Goal: Task Accomplishment & Management: Use online tool/utility

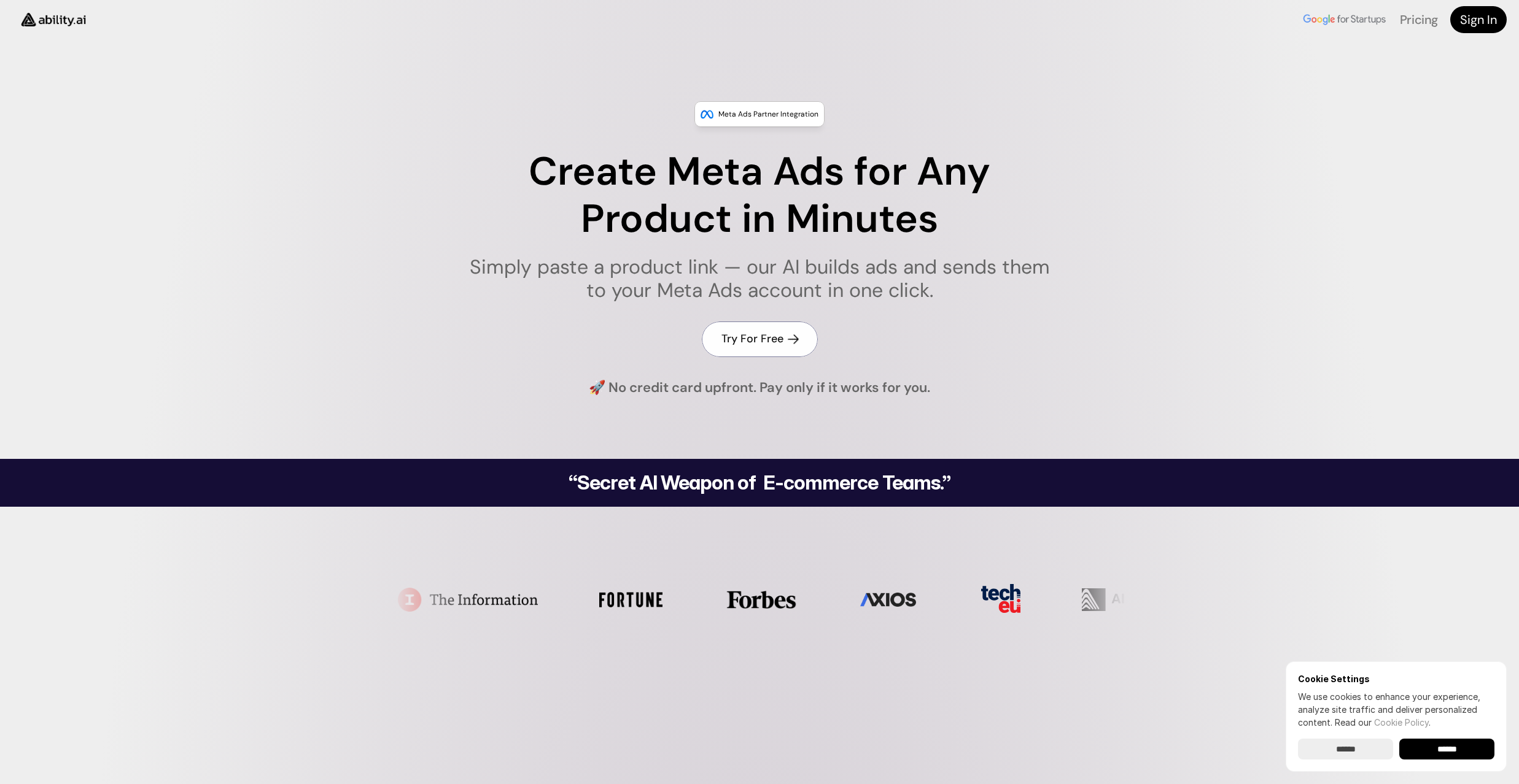
click at [758, 338] on h4 "Try For Free" at bounding box center [752, 339] width 62 height 15
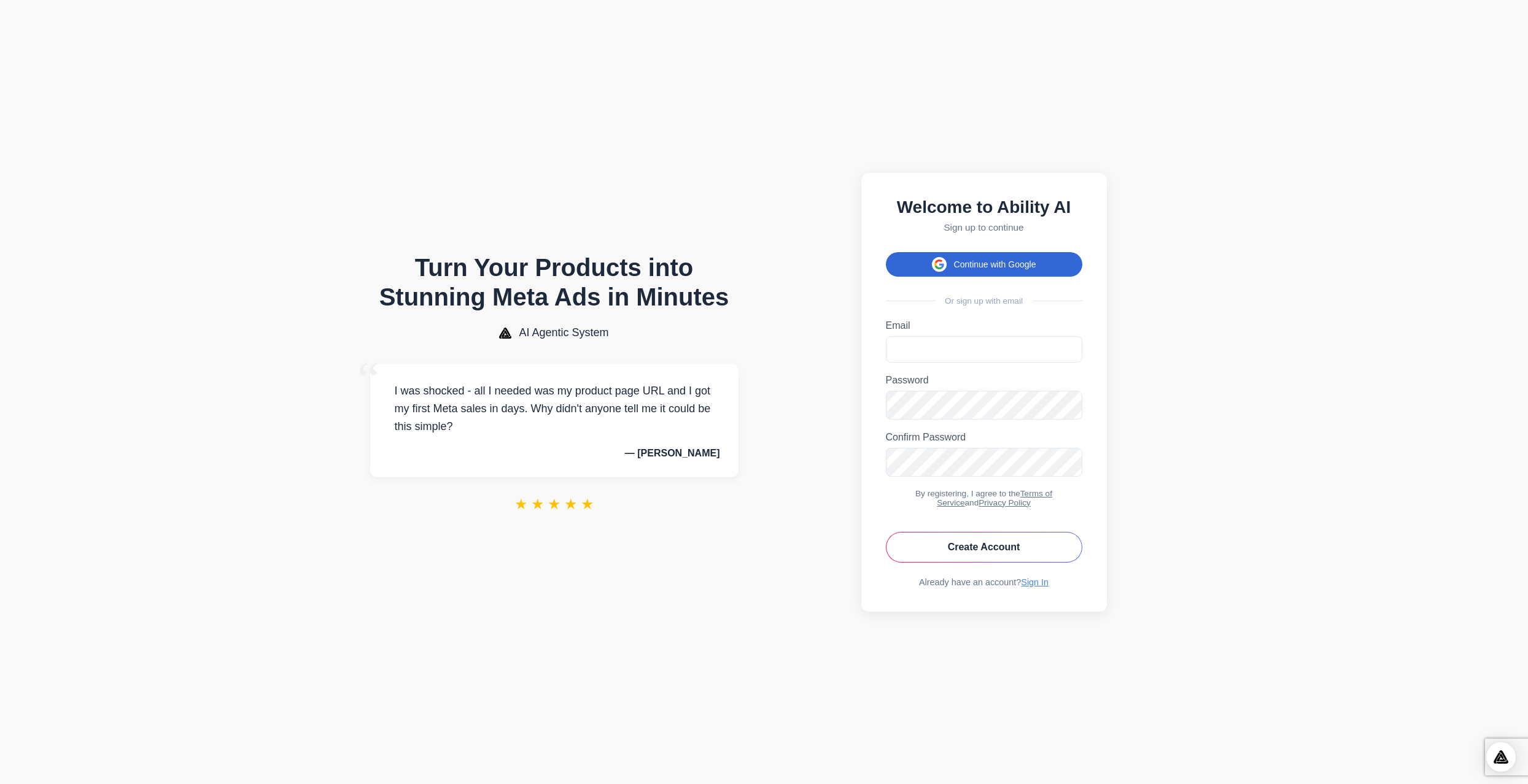
click at [995, 256] on button "Continue with Google" at bounding box center [984, 265] width 196 height 25
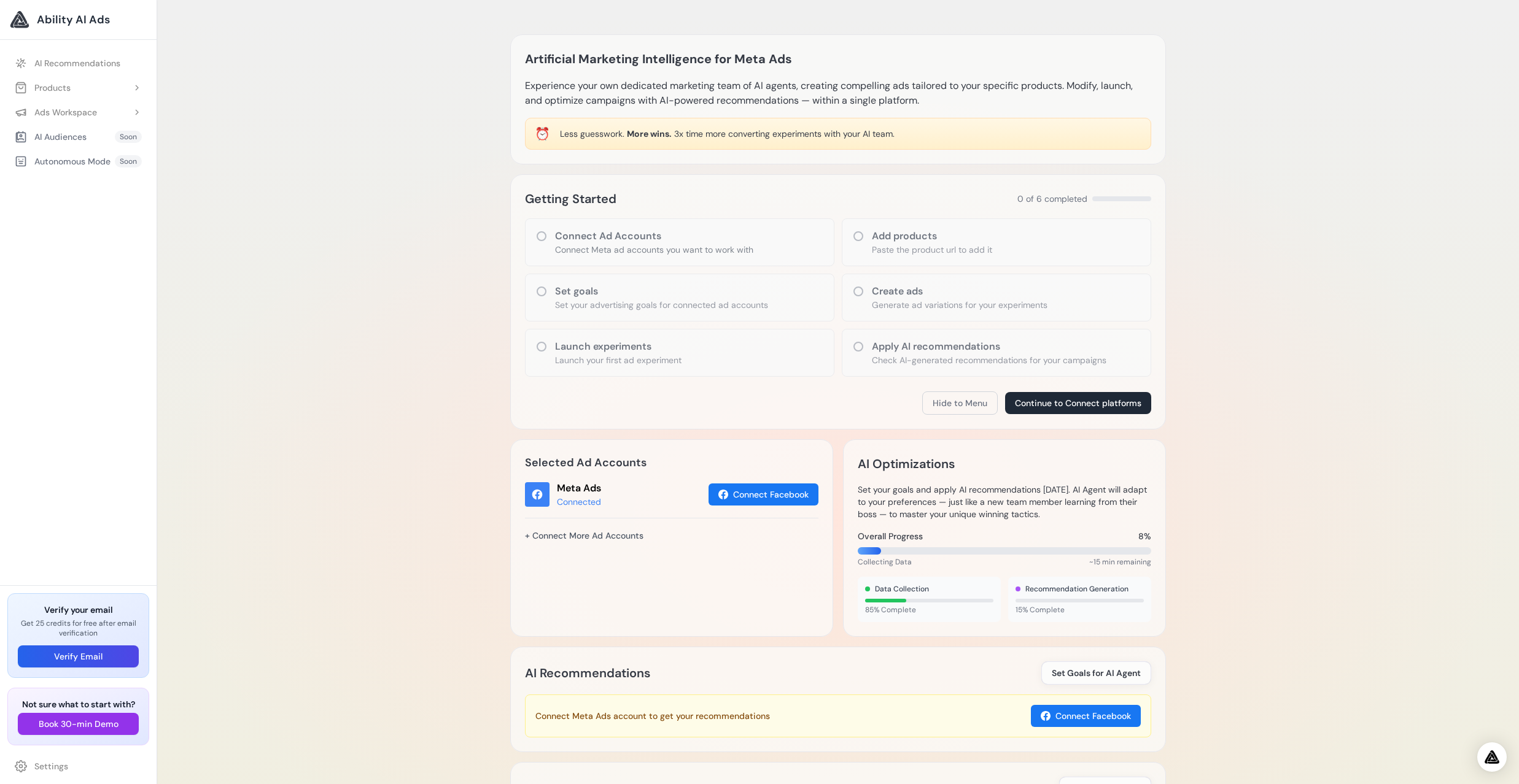
click at [53, 17] on span "Ability AI Ads" at bounding box center [73, 19] width 73 height 17
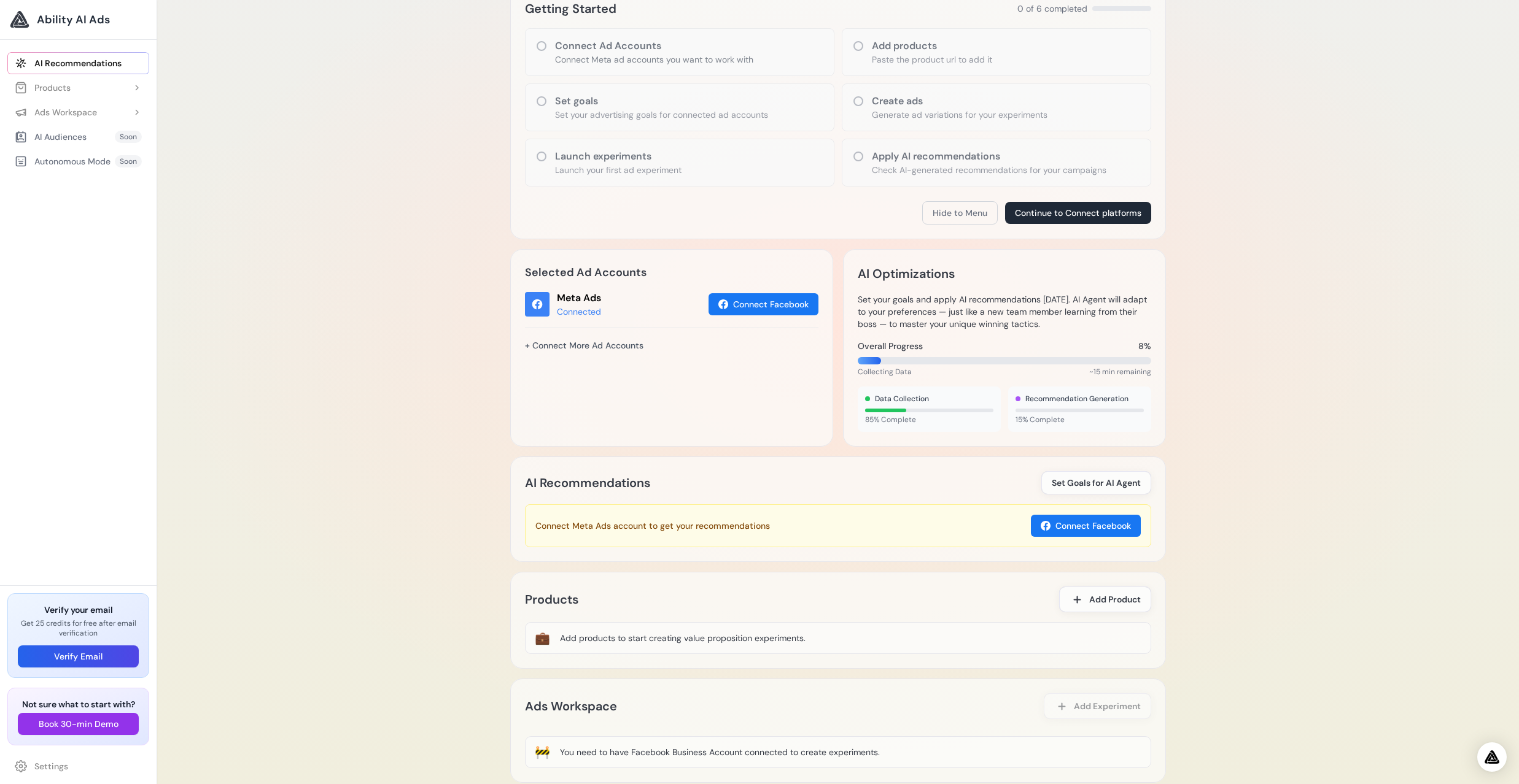
scroll to position [189, 0]
click at [60, 116] on div "Ads Workspace" at bounding box center [55, 112] width 82 height 12
click at [64, 139] on link "Add Experiment" at bounding box center [84, 137] width 130 height 22
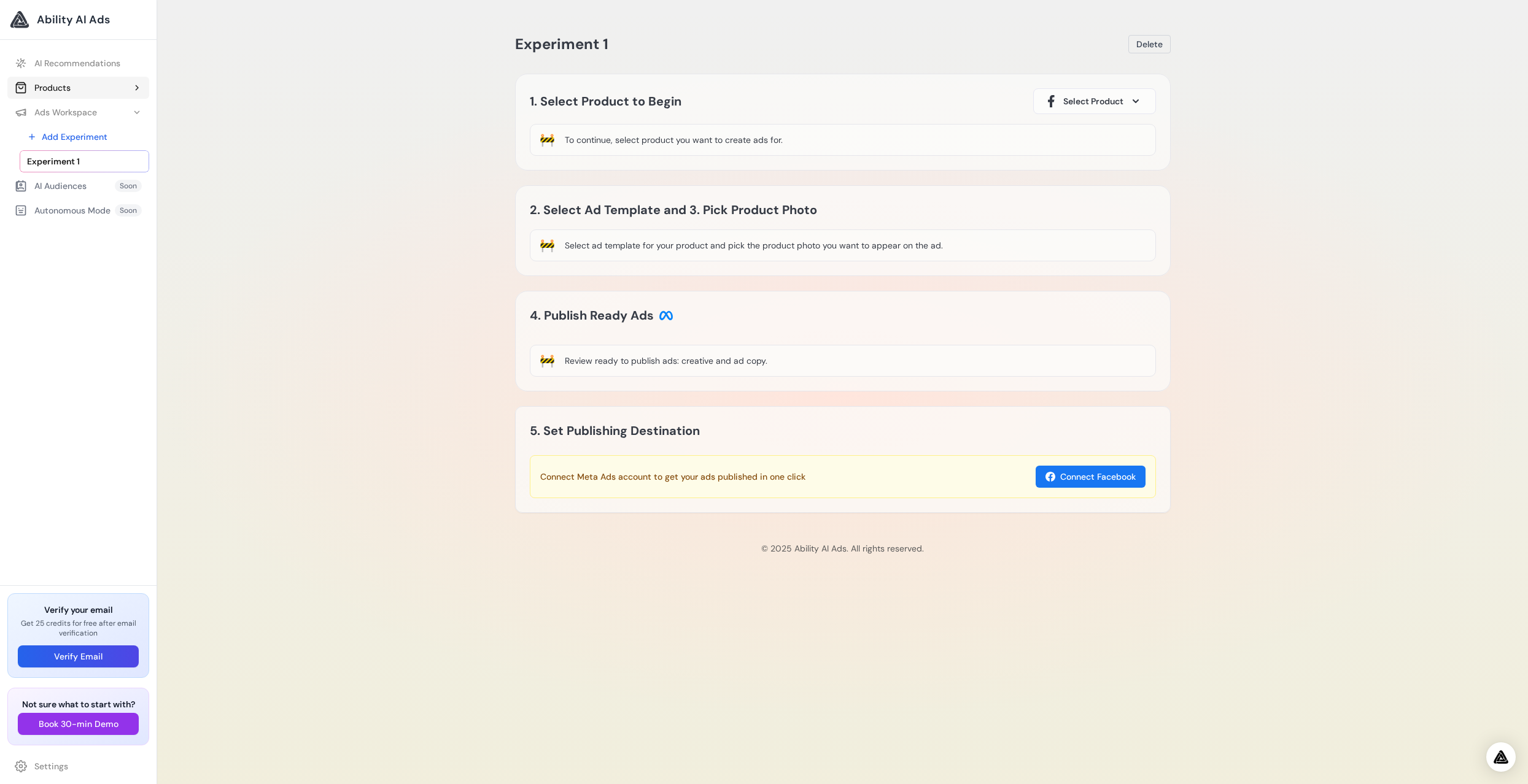
click at [138, 91] on icon at bounding box center [137, 87] width 10 height 10
click at [84, 109] on link "Add Product" at bounding box center [84, 112] width 130 height 22
